Goal: Transaction & Acquisition: Purchase product/service

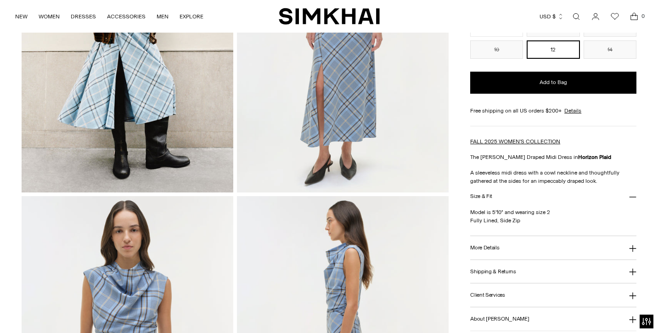
scroll to position [193, 0]
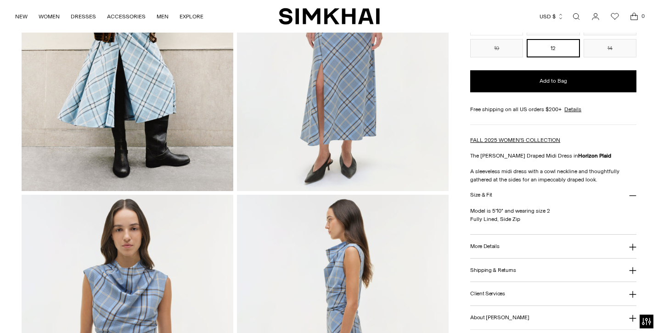
click at [492, 250] on button "More Details" at bounding box center [553, 246] width 166 height 23
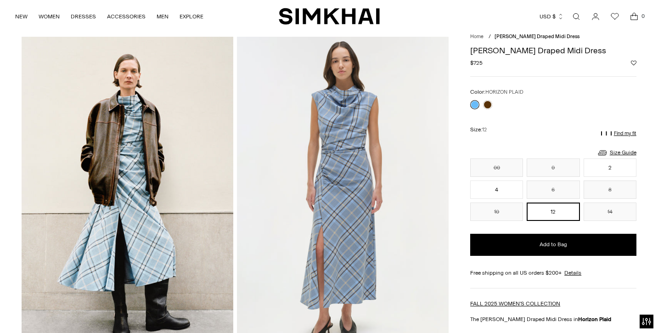
scroll to position [39, 0]
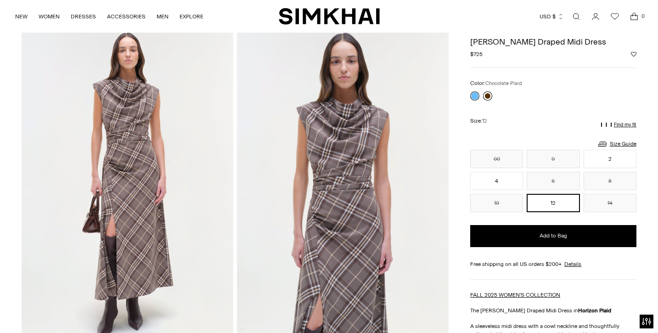
click at [489, 94] on link at bounding box center [487, 95] width 9 height 9
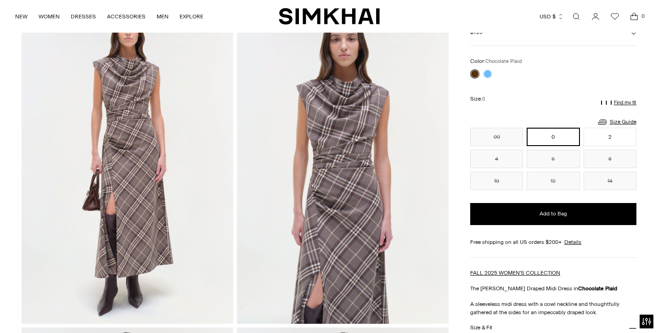
scroll to position [59, 0]
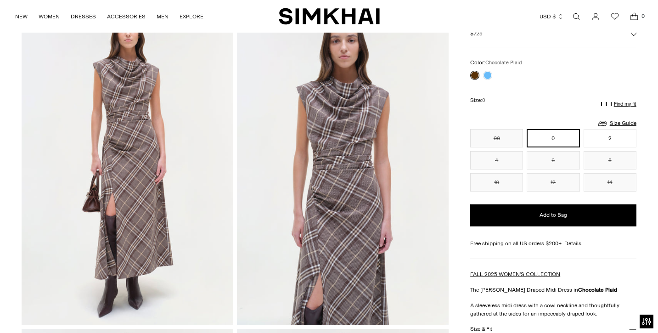
click at [154, 208] on img at bounding box center [128, 165] width 212 height 317
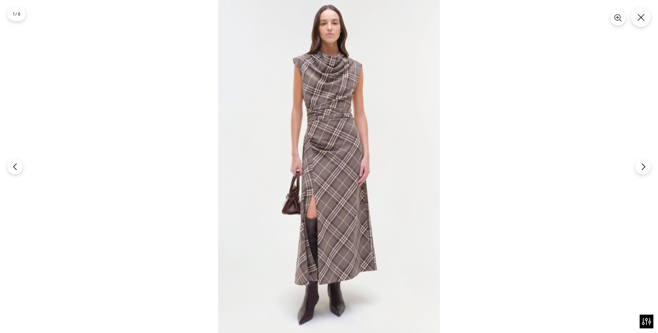
click at [141, 106] on div at bounding box center [329, 166] width 658 height 333
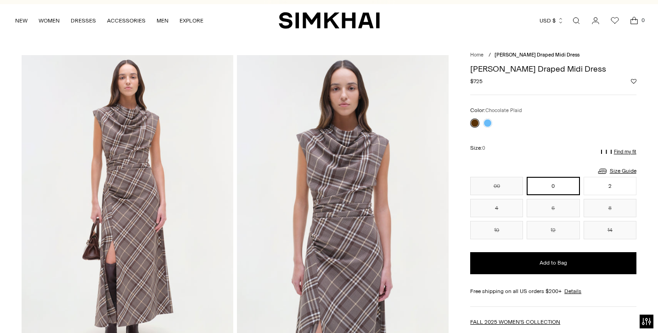
scroll to position [12, 0]
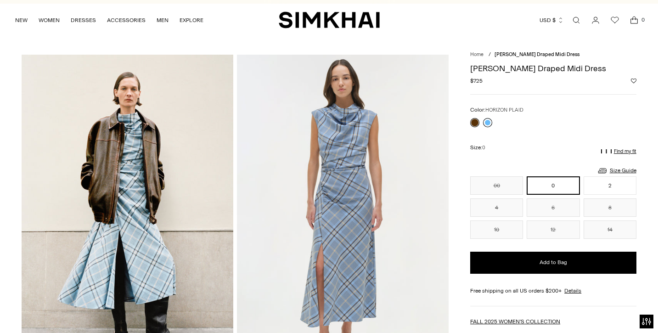
click at [489, 120] on link at bounding box center [487, 122] width 9 height 9
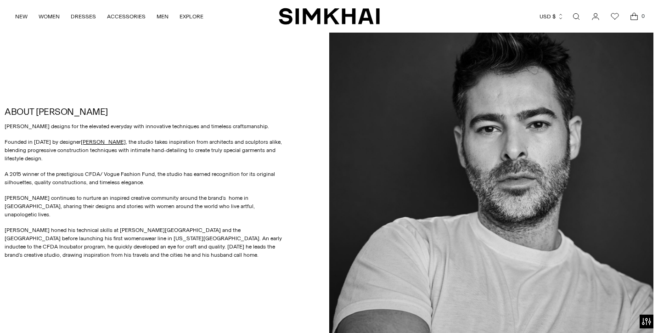
scroll to position [411, 0]
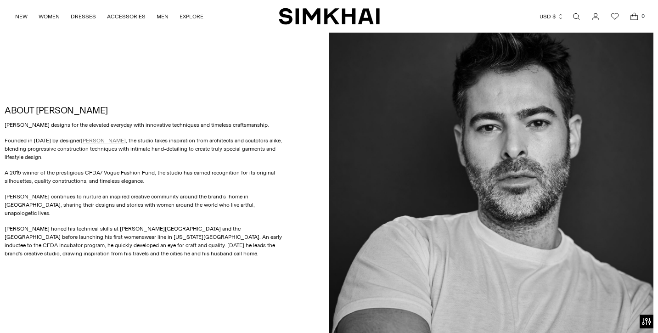
click at [105, 143] on link "JONATHAN SIMKHAI" at bounding box center [103, 140] width 45 height 6
